Goal: Task Accomplishment & Management: Complete application form

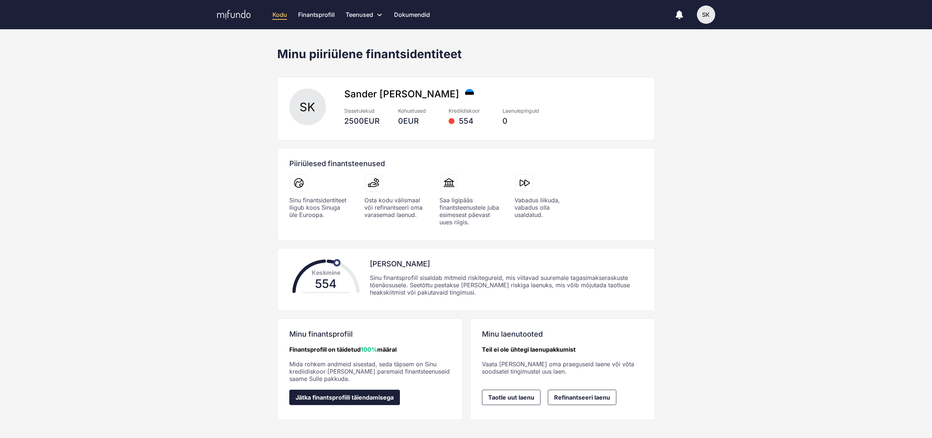
click at [380, 404] on link "Jätka finantsprofiili täiendamisega" at bounding box center [344, 397] width 111 height 15
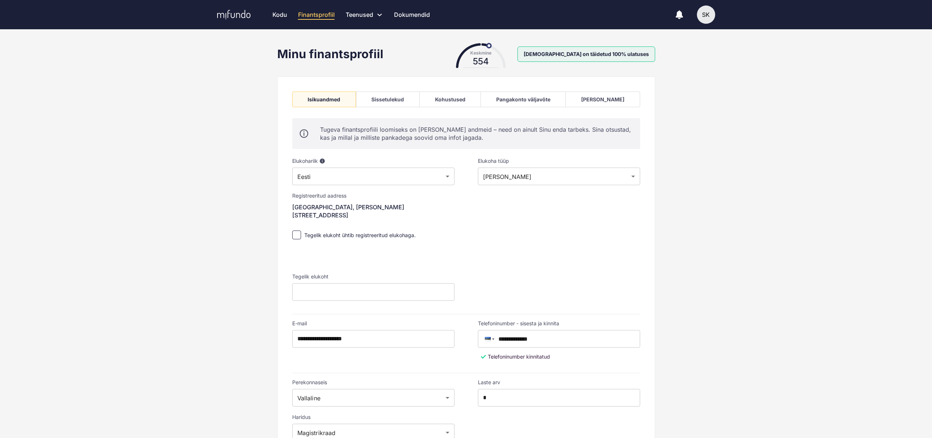
click at [551, 102] on div "Pangakonto väljavõte" at bounding box center [523, 99] width 54 height 6
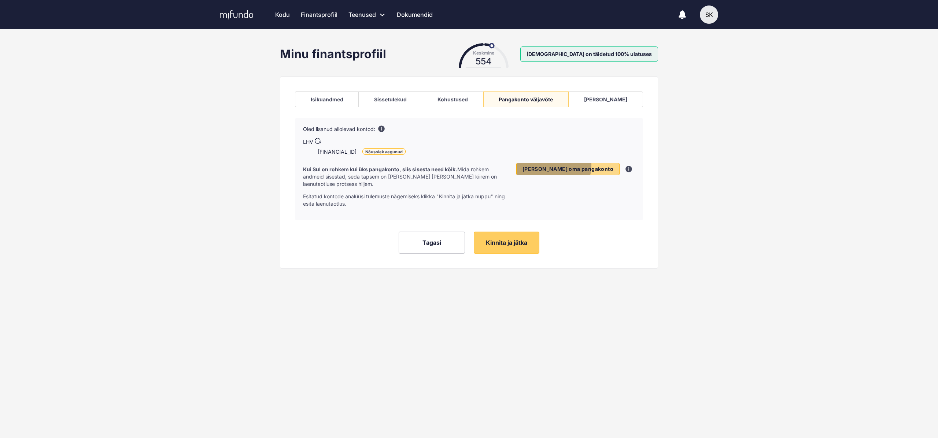
click at [588, 166] on span "Lisa oma pangakonto" at bounding box center [567, 169] width 91 height 7
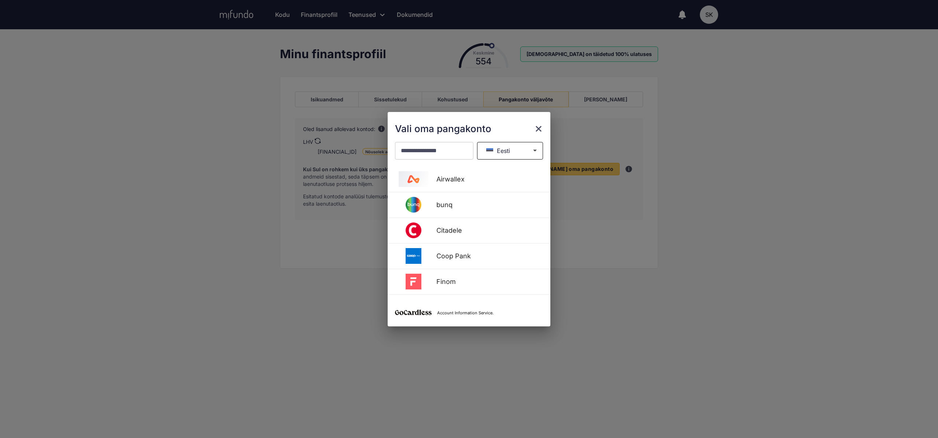
click at [511, 155] on button "Eesti" at bounding box center [510, 151] width 66 height 18
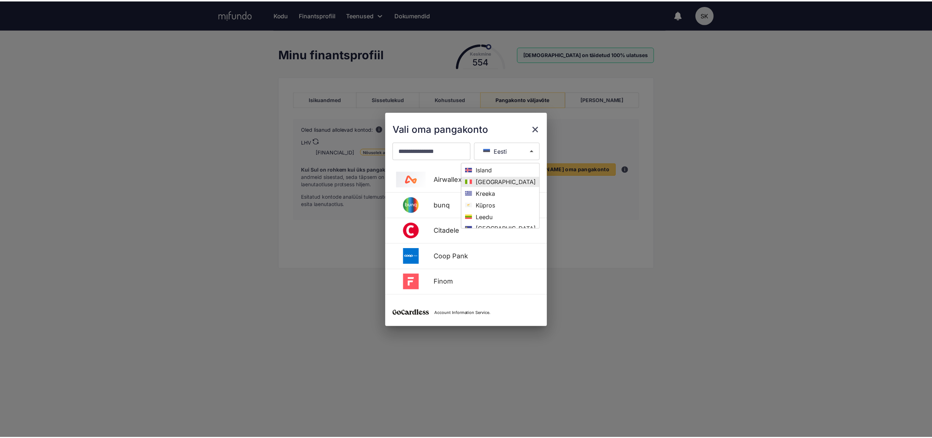
scroll to position [99, 0]
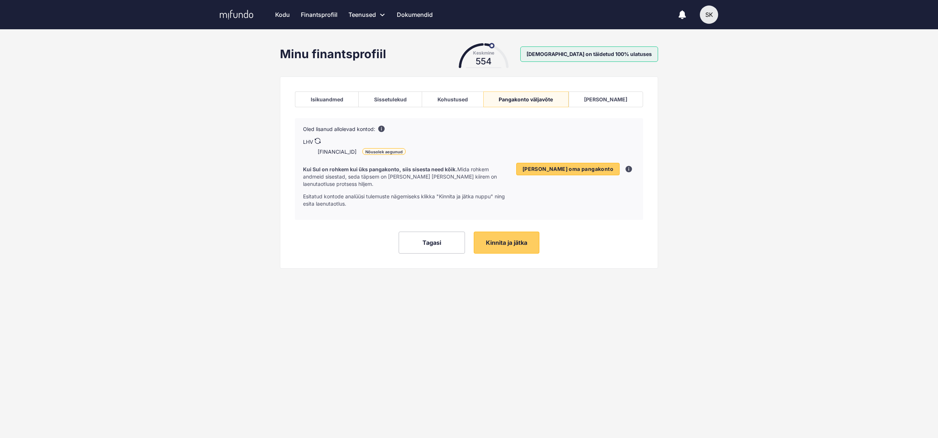
click at [614, 98] on div "Varad" at bounding box center [605, 99] width 43 height 6
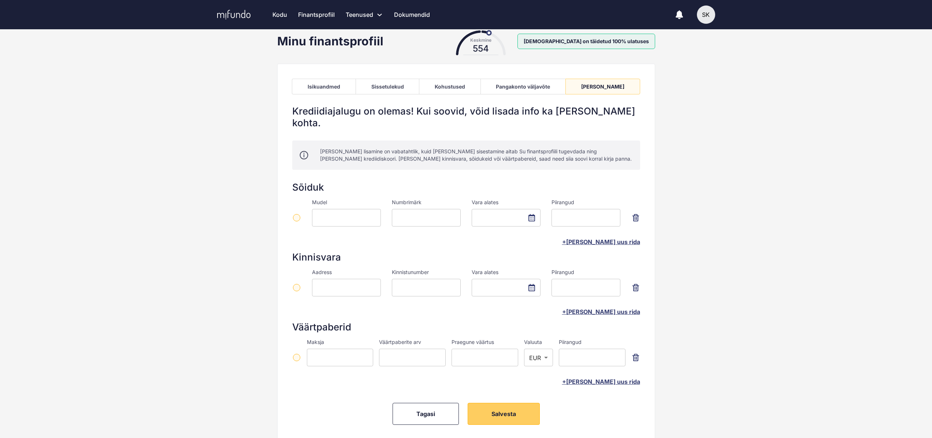
scroll to position [26, 0]
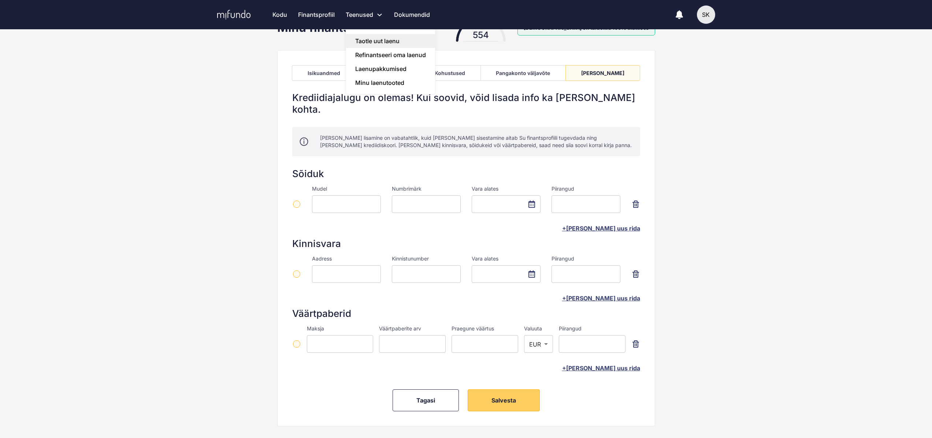
click at [361, 38] on link "Taotle uut laenu" at bounding box center [390, 41] width 89 height 14
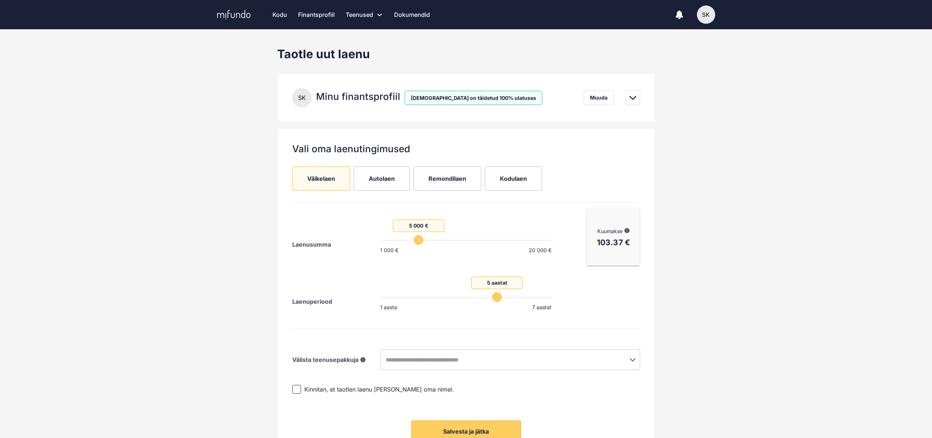
click at [385, 179] on span "Autolaen" at bounding box center [382, 179] width 26 height 8
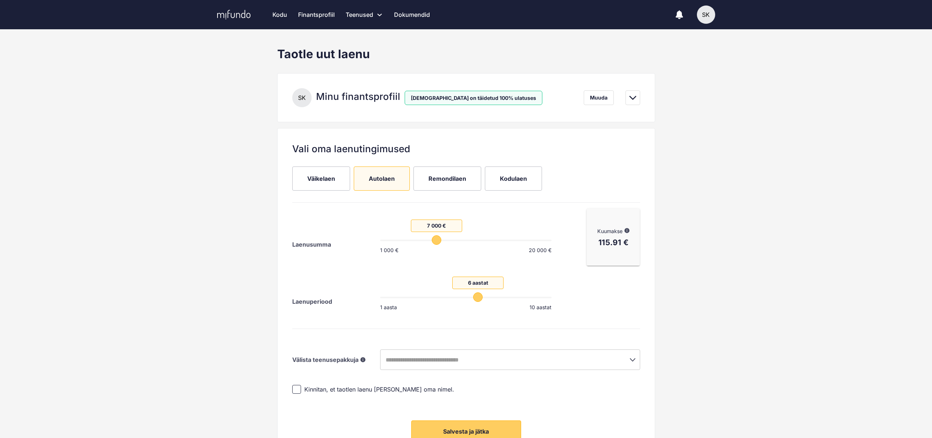
click at [435, 181] on span "Remondilaen" at bounding box center [448, 179] width 38 height 8
click at [705, 24] on div "Kodu Finantsprofiil Teenused Taotle uut laenu Refinantseeri oma laenud Laenupak…" at bounding box center [466, 14] width 527 height 29
click at [705, 22] on div "SK" at bounding box center [706, 14] width 18 height 18
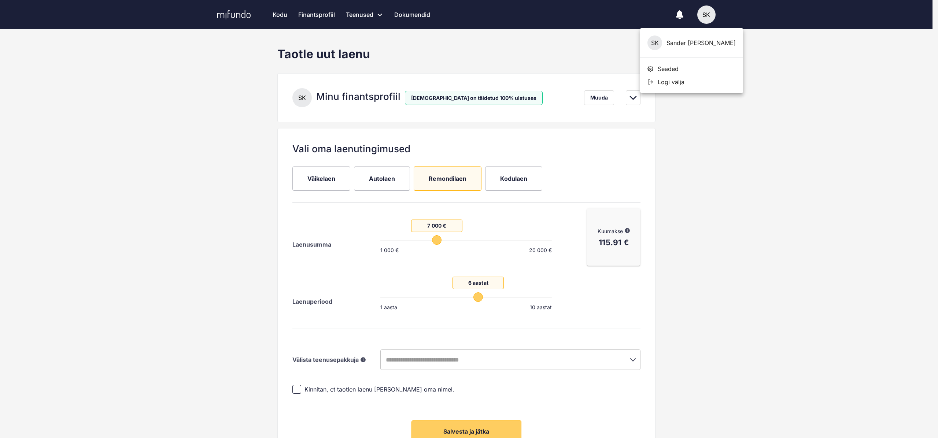
click at [667, 66] on span "Seaded" at bounding box center [667, 68] width 21 height 7
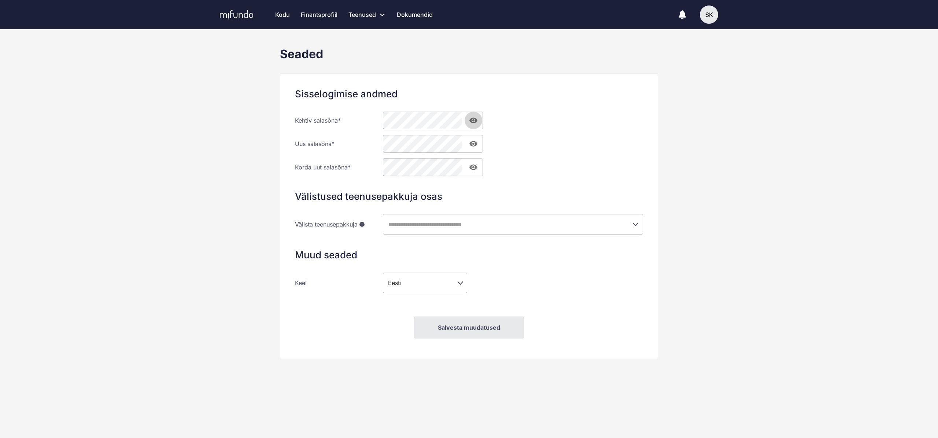
click at [474, 121] on icon "button" at bounding box center [473, 120] width 8 height 5
click at [474, 121] on icon "button" at bounding box center [473, 120] width 8 height 7
click at [711, 10] on div "SK" at bounding box center [709, 14] width 18 height 18
click at [667, 70] on span "Seaded" at bounding box center [670, 68] width 21 height 7
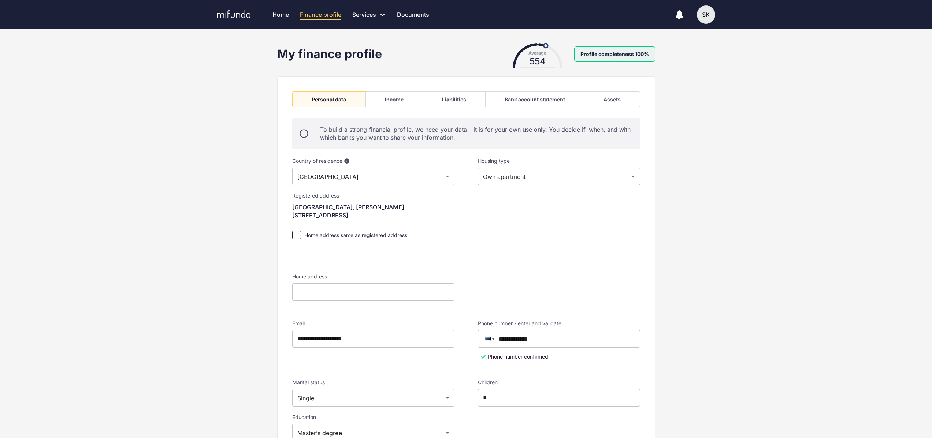
click at [546, 104] on div "Bank account statement" at bounding box center [534, 100] width 99 height 16
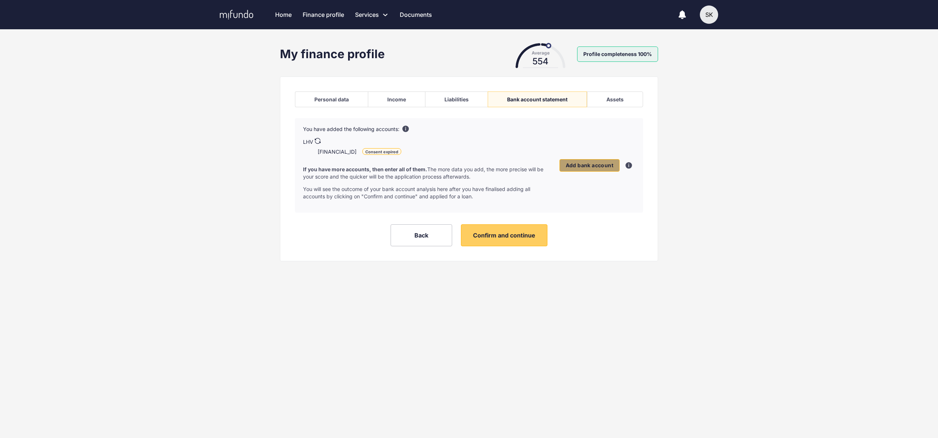
click at [578, 169] on button "Add bank account" at bounding box center [589, 165] width 60 height 12
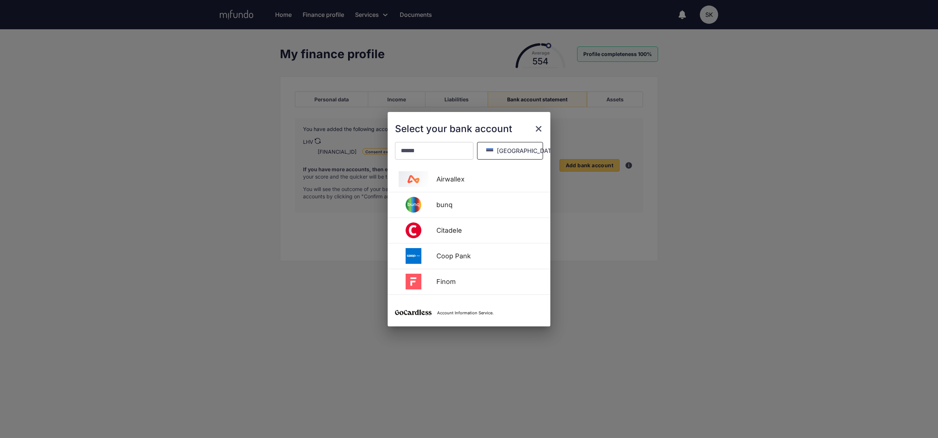
click at [514, 151] on button "[GEOGRAPHIC_DATA]" at bounding box center [510, 151] width 66 height 18
click at [514, 208] on span "[GEOGRAPHIC_DATA]" at bounding box center [503, 208] width 71 height 7
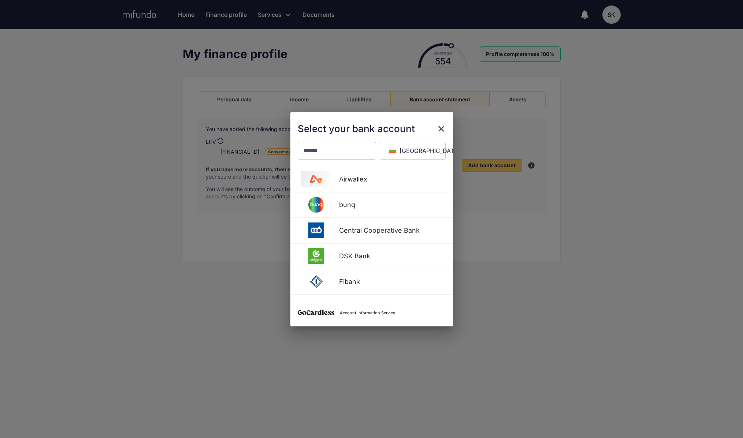
click at [371, 313] on p "Account Information Service." at bounding box center [368, 313] width 56 height 5
copy p "Account Information Service."
click at [442, 128] on icon "close" at bounding box center [441, 129] width 6 height 6
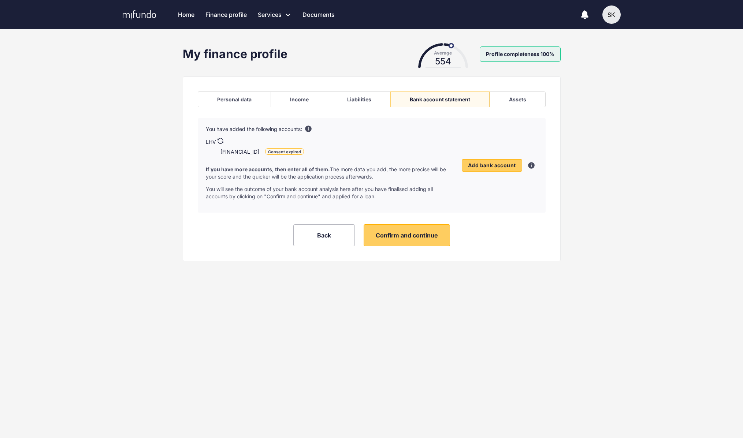
click at [491, 174] on div "Add bank account" at bounding box center [498, 166] width 73 height 80
click at [498, 157] on div "Add bank account" at bounding box center [498, 166] width 73 height 80
click at [495, 161] on button "Add bank account" at bounding box center [492, 165] width 60 height 12
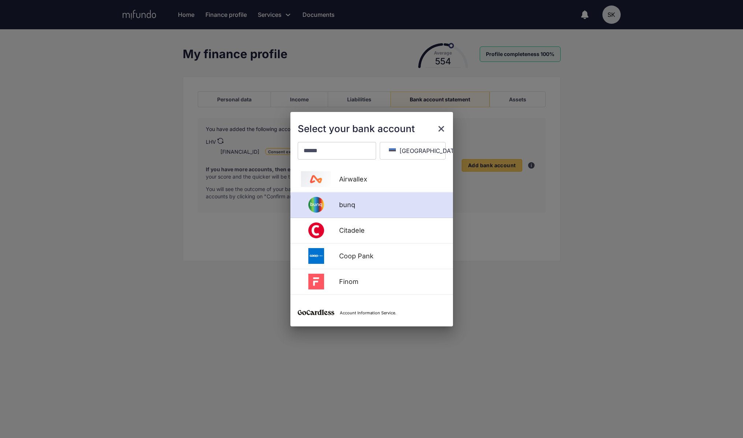
click at [312, 205] on img at bounding box center [316, 205] width 37 height 16
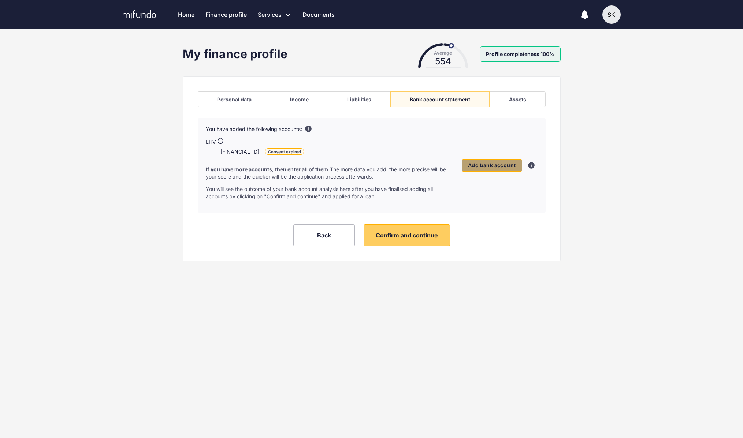
click at [500, 160] on button "Add bank account" at bounding box center [492, 165] width 60 height 12
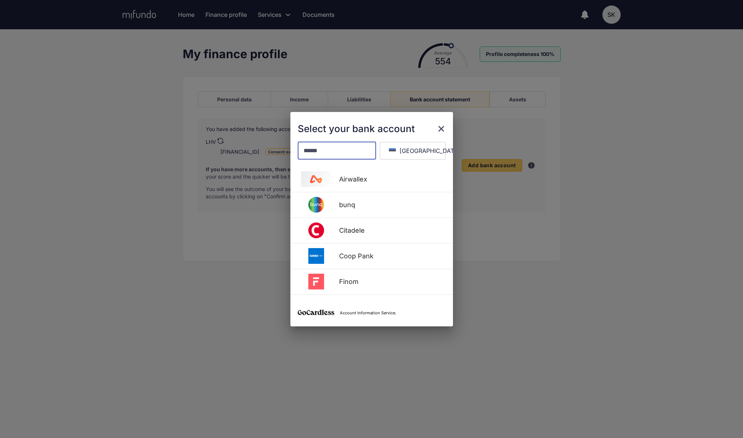
click at [317, 149] on input "text" at bounding box center [337, 151] width 78 height 18
type input "*"
